Goal: Communication & Community: Answer question/provide support

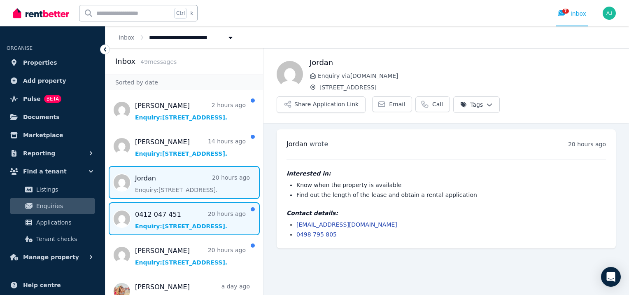
click at [203, 221] on span "Message list" at bounding box center [184, 218] width 158 height 33
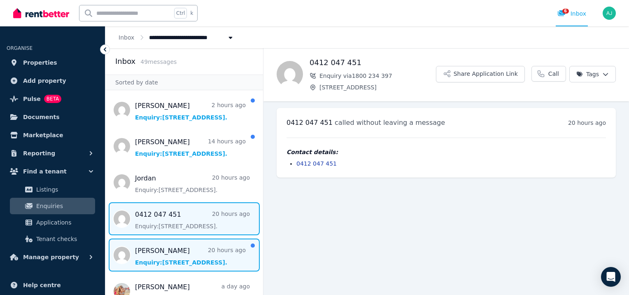
click at [186, 256] on span "Message list" at bounding box center [184, 254] width 158 height 33
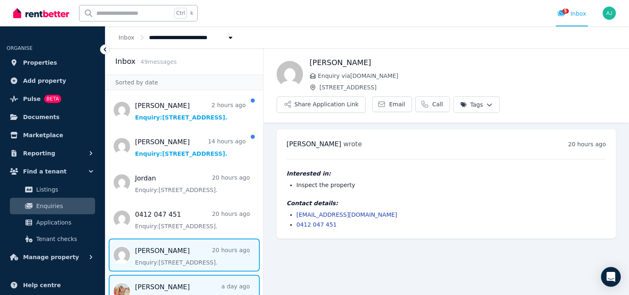
click at [171, 286] on span "Message list" at bounding box center [184, 291] width 158 height 33
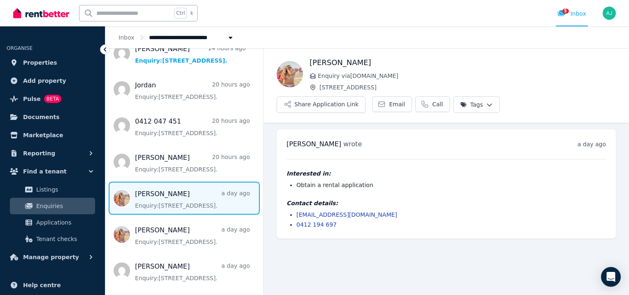
scroll to position [137, 0]
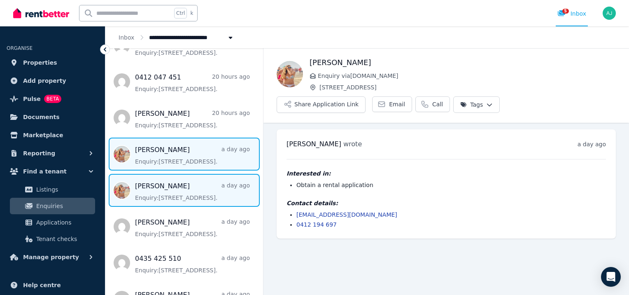
click at [166, 186] on span "Message list" at bounding box center [184, 190] width 158 height 33
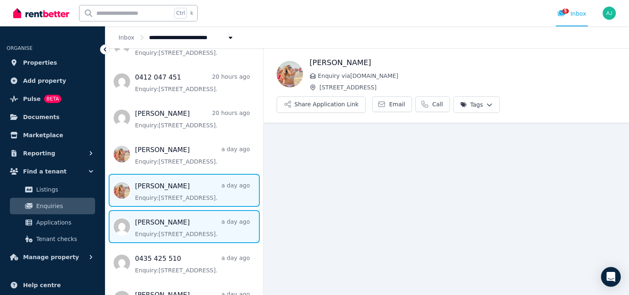
click at [163, 214] on span "Message list" at bounding box center [184, 226] width 158 height 33
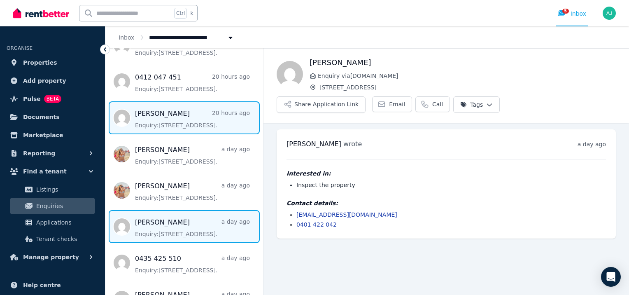
click at [177, 117] on span "Message list" at bounding box center [184, 117] width 158 height 33
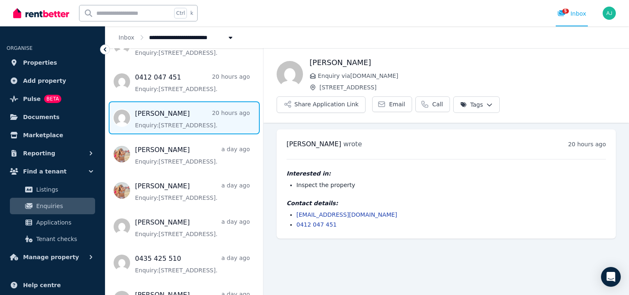
click at [347, 277] on main "Back [PERSON_NAME] Enquiry via [DOMAIN_NAME] [STREET_ADDRESS] Share Application…" at bounding box center [446, 171] width 366 height 247
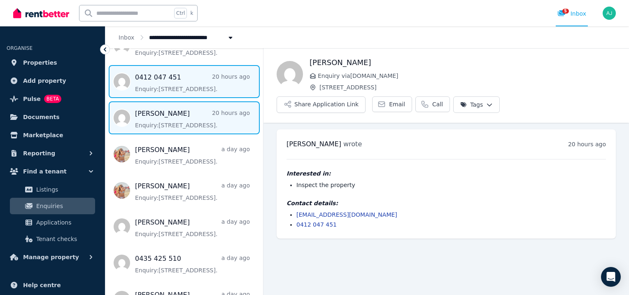
click at [186, 87] on span "Message list" at bounding box center [184, 81] width 158 height 33
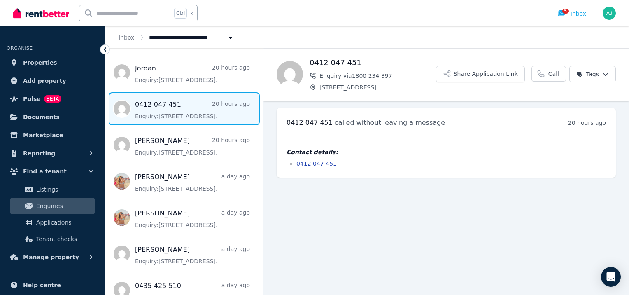
scroll to position [104, 0]
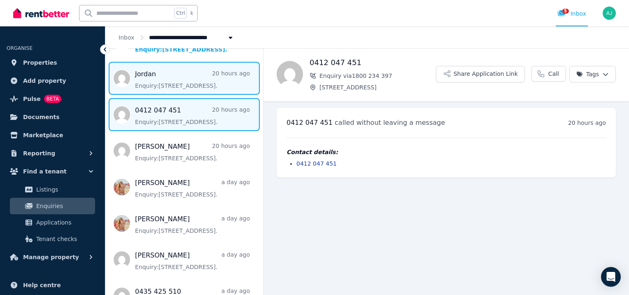
click at [168, 79] on span "Message list" at bounding box center [184, 78] width 158 height 33
